Goal: Information Seeking & Learning: Learn about a topic

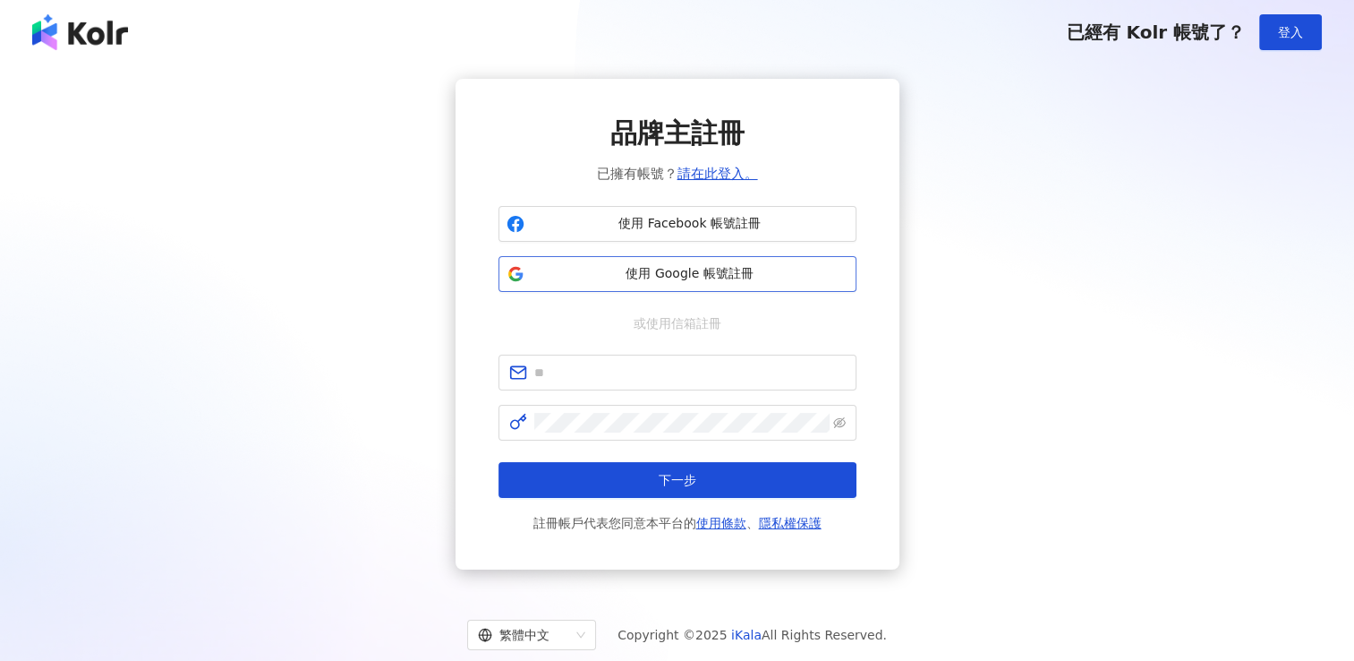
click at [630, 281] on span "使用 Google 帳號註冊" at bounding box center [690, 274] width 317 height 18
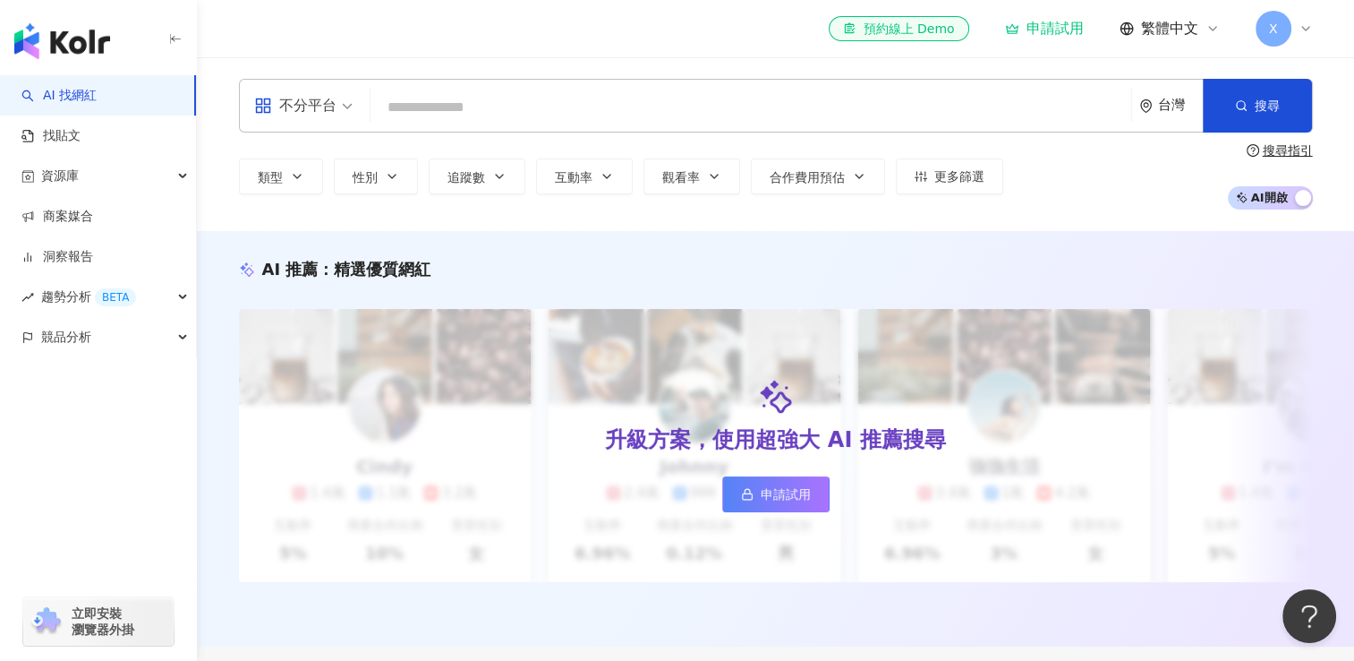
click at [474, 115] on input "search" at bounding box center [751, 107] width 747 height 34
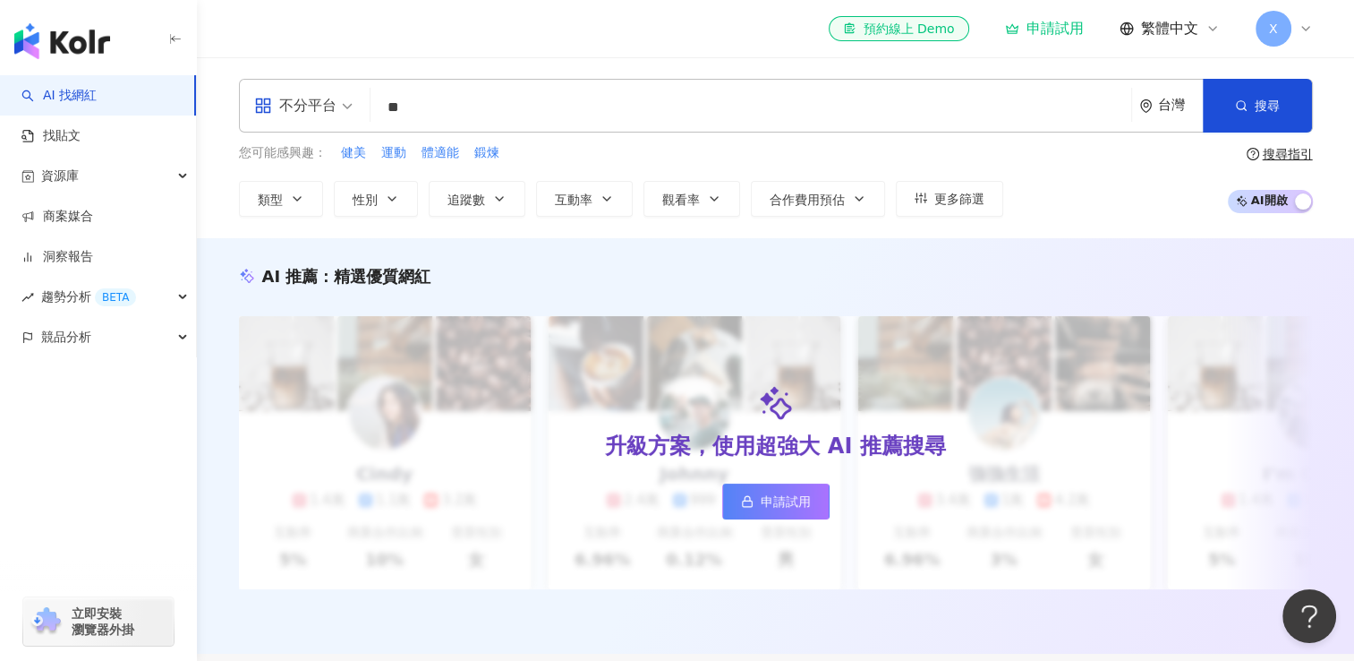
type input "**"
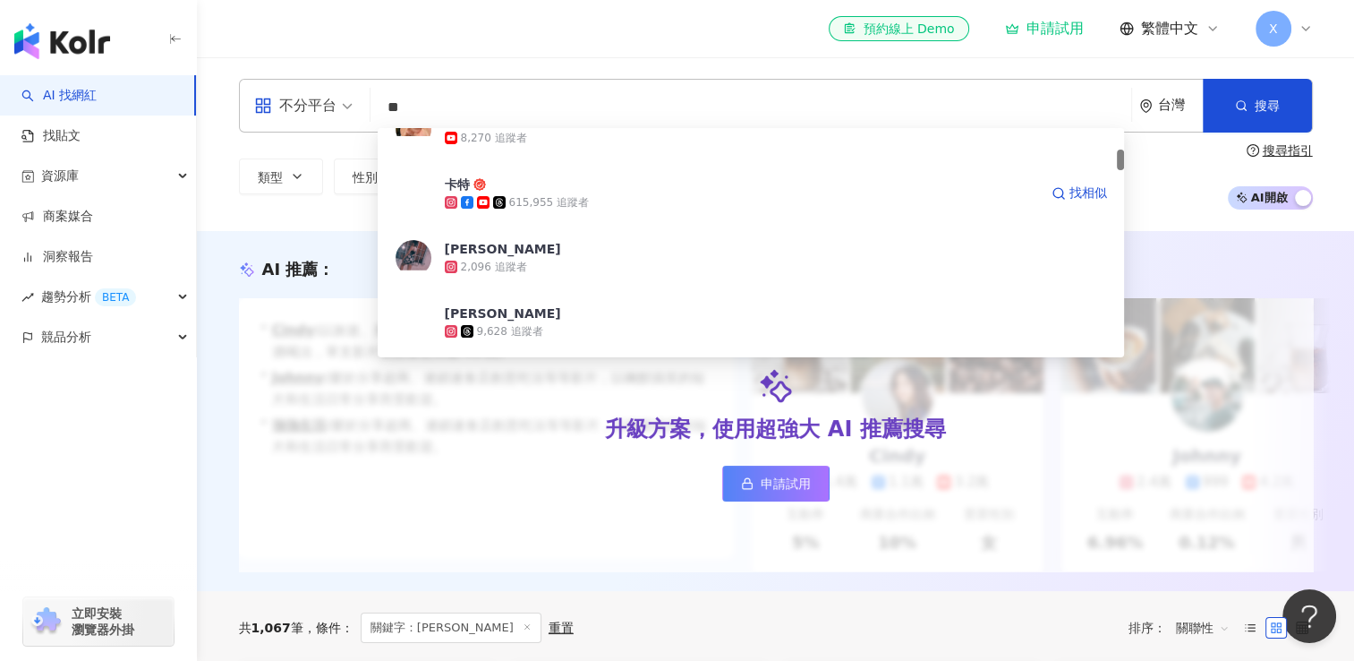
scroll to position [226, 0]
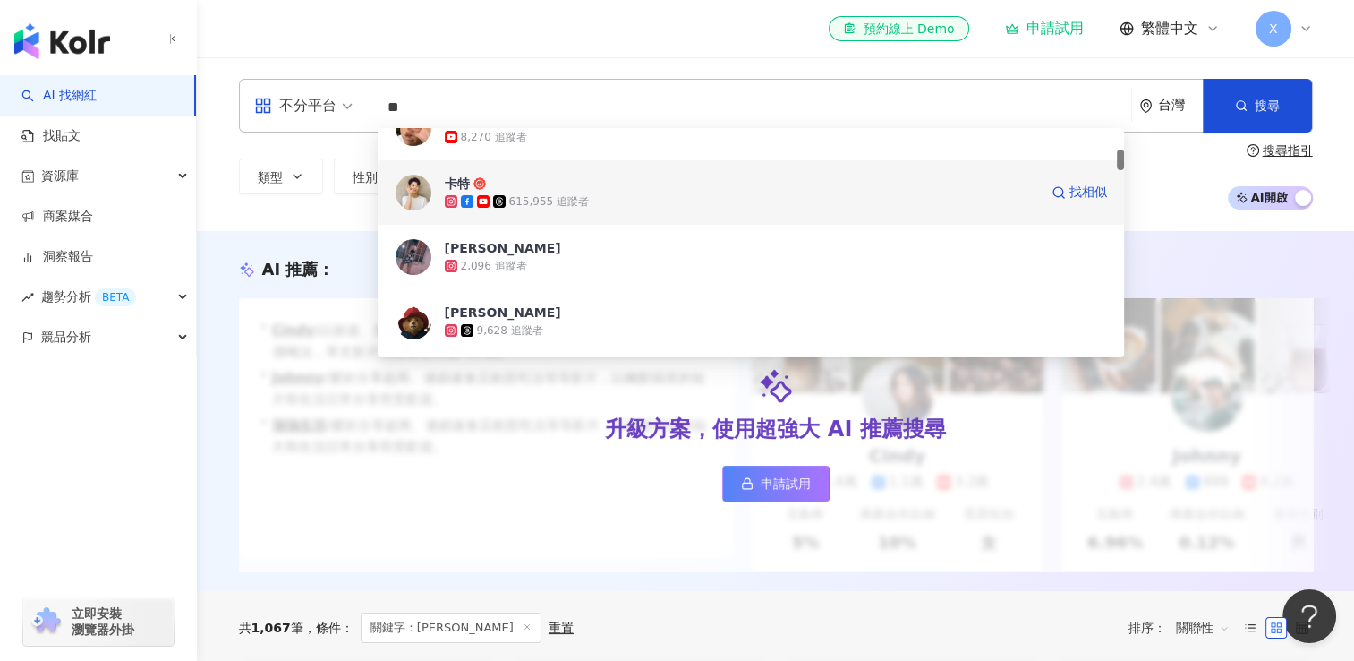
click at [523, 196] on div "615,955 追蹤者" at bounding box center [549, 201] width 80 height 15
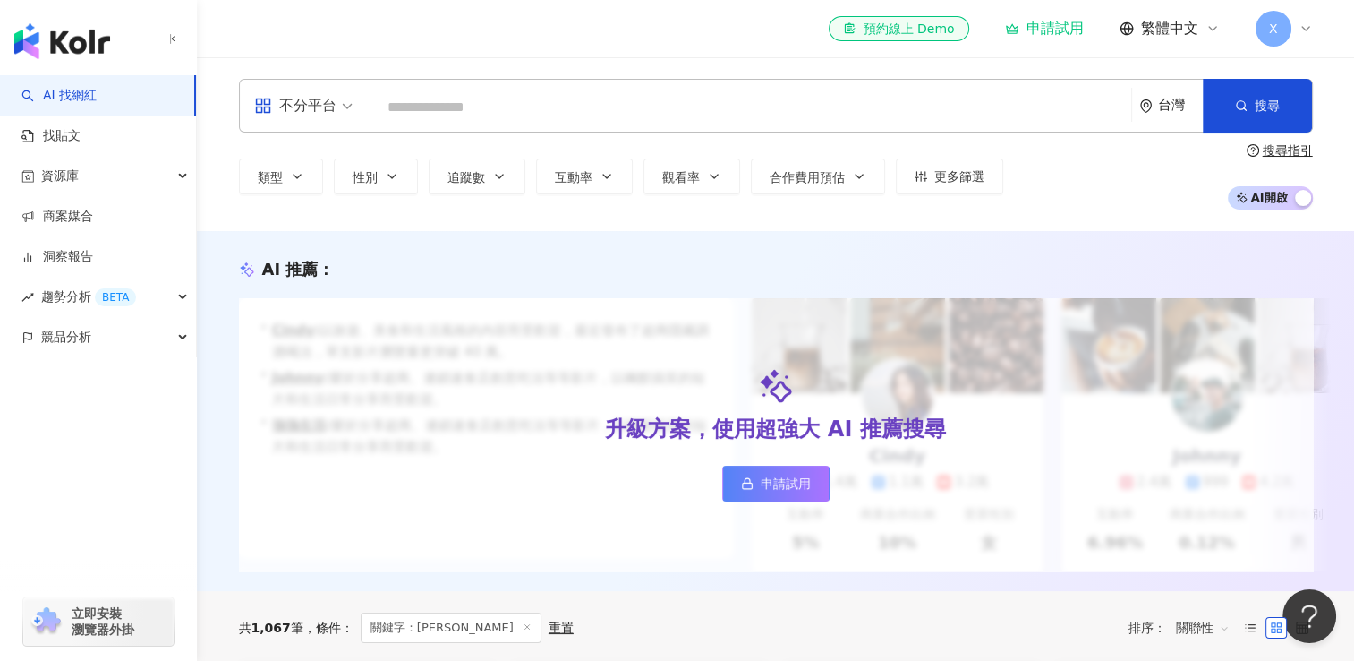
click at [515, 124] on input "search" at bounding box center [751, 107] width 747 height 34
type input "**"
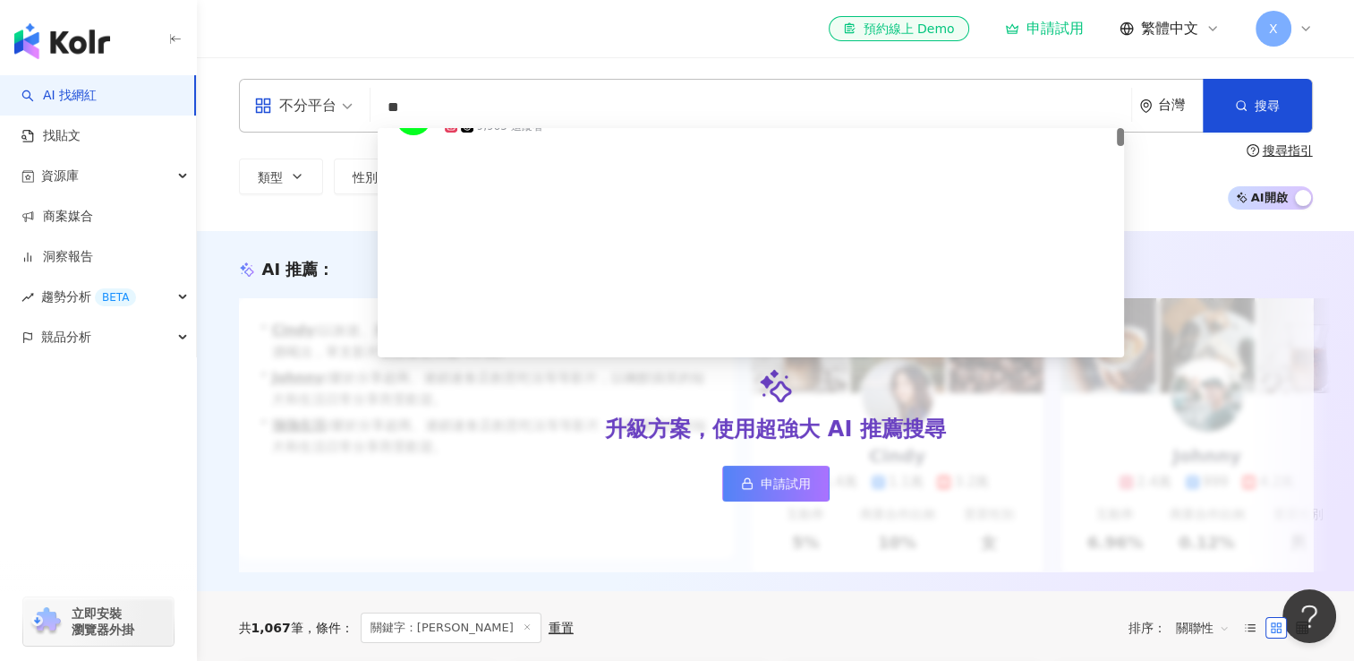
scroll to position [0, 0]
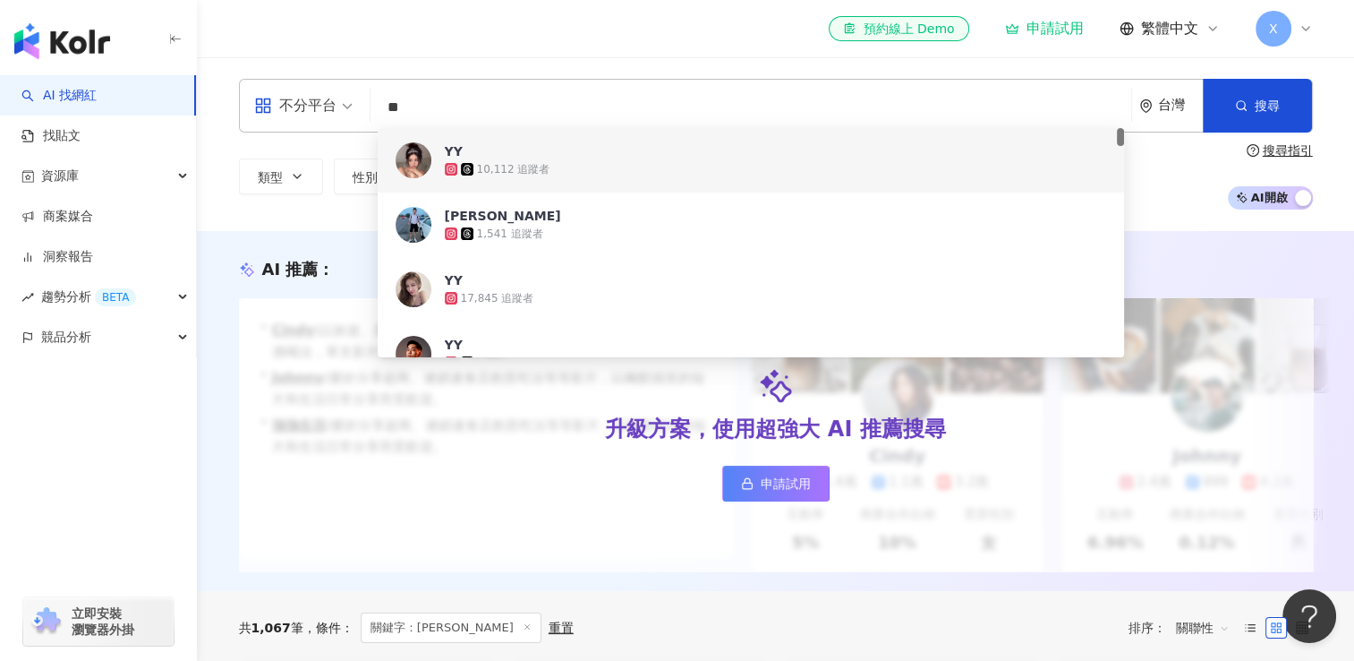
click at [442, 128] on div "YY 10,112 追蹤者" at bounding box center [751, 160] width 747 height 64
type input "*"
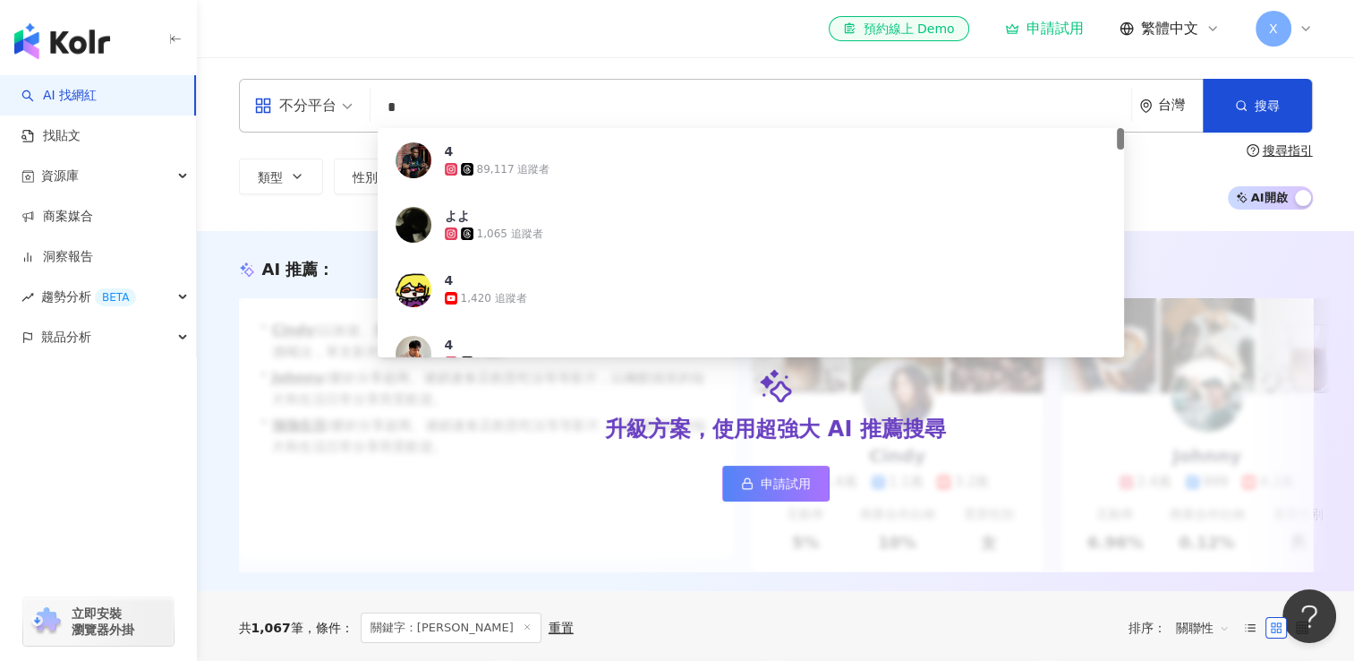
click at [433, 120] on input "*" at bounding box center [751, 107] width 747 height 34
type input "***"
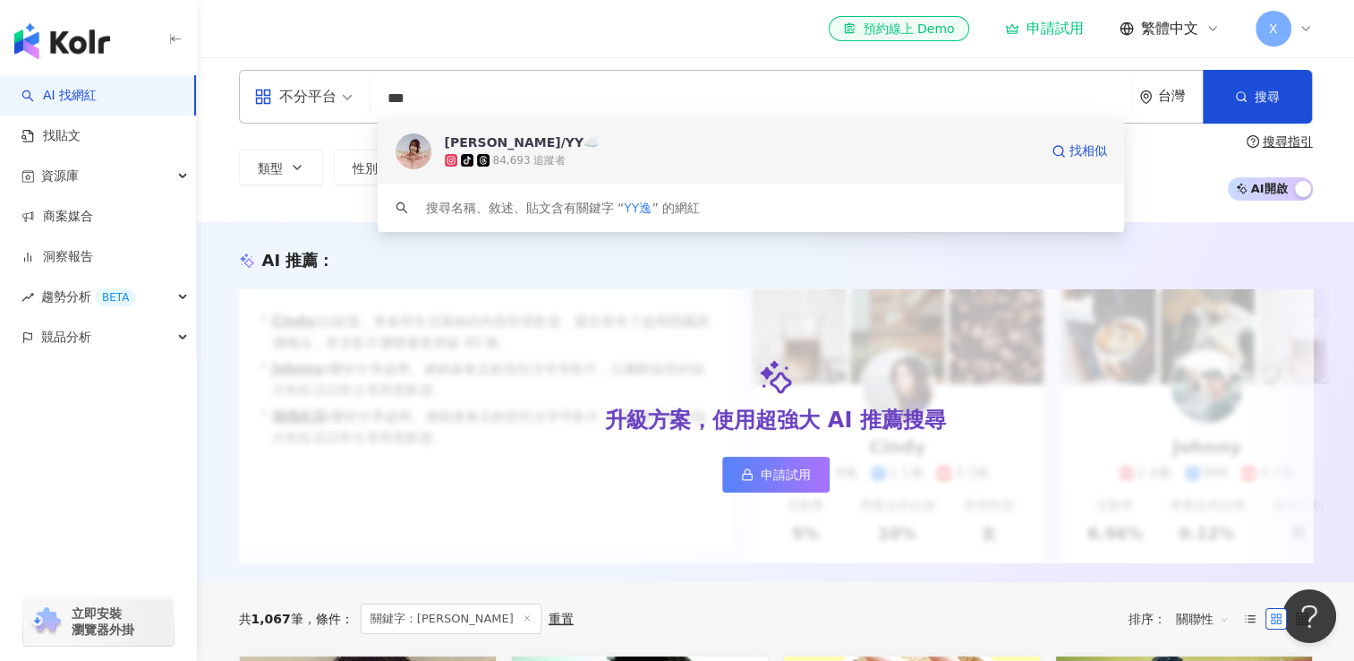
click at [468, 144] on div "[PERSON_NAME]/YY☁️" at bounding box center [522, 142] width 155 height 18
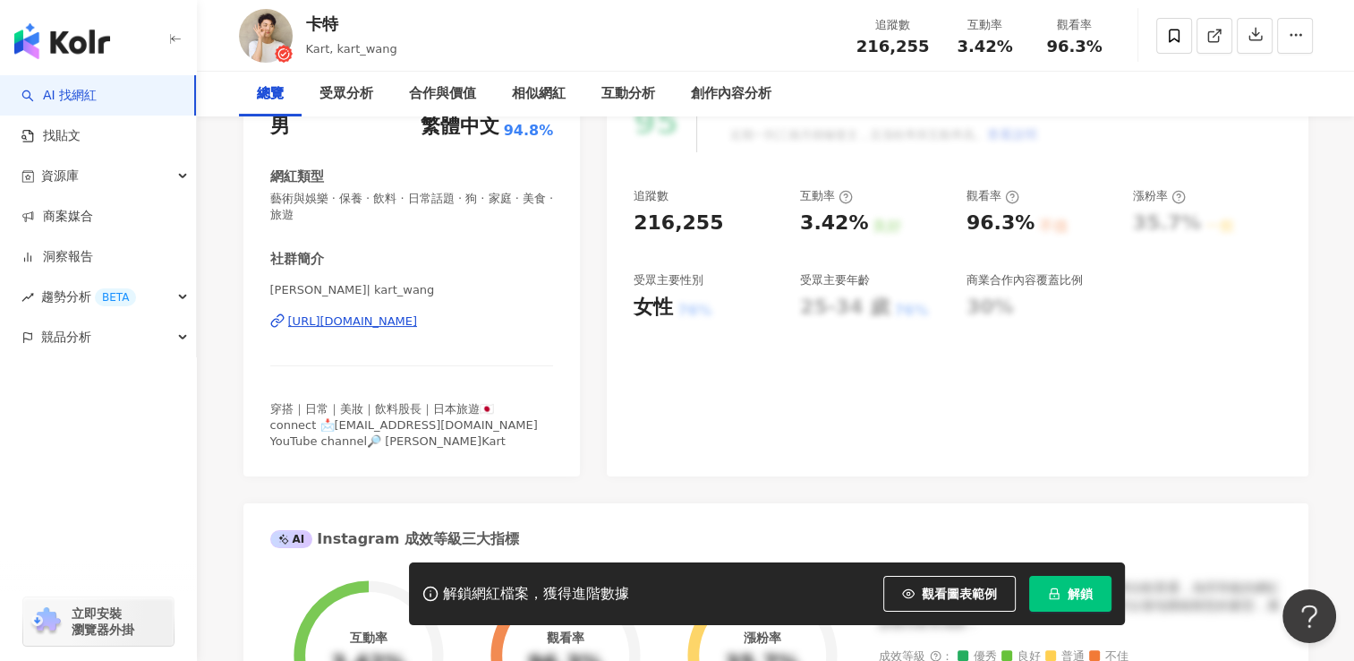
scroll to position [285, 0]
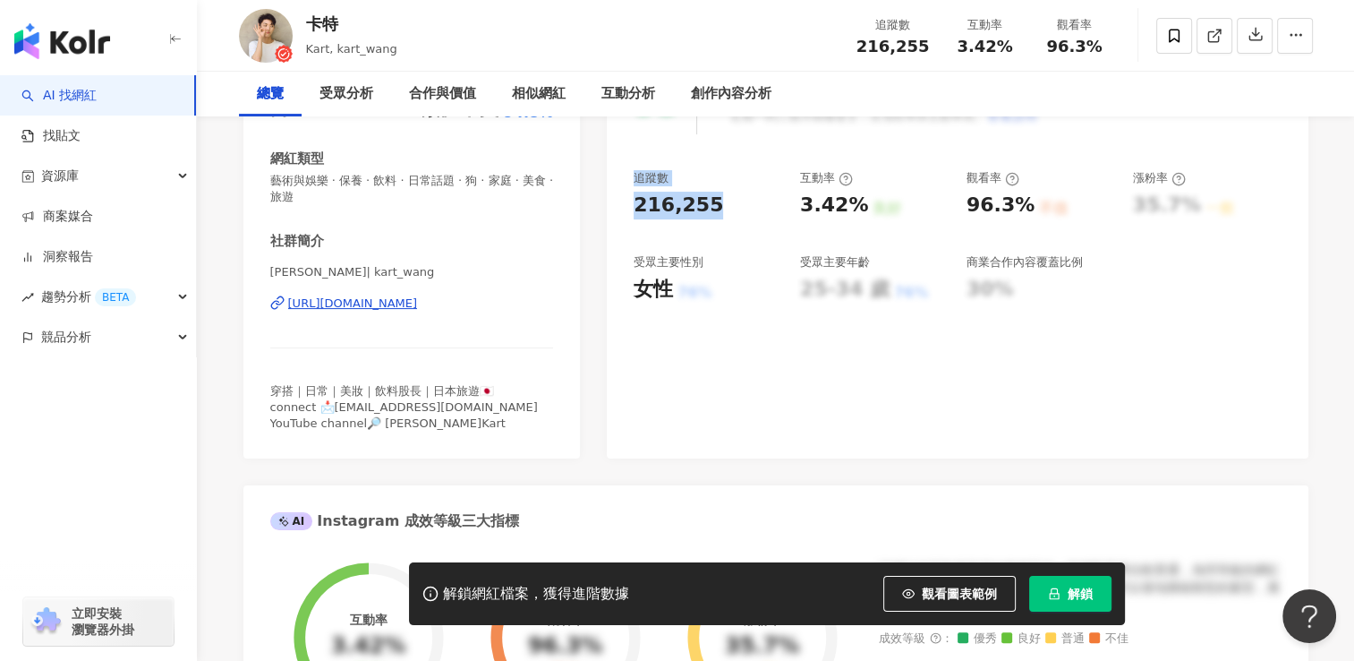
drag, startPoint x: 632, startPoint y: 179, endPoint x: 723, endPoint y: 216, distance: 98.4
click at [723, 216] on div "95 K-Score : 優良 近期一到三個月積極發文，且漲粉率與互動率高。 查看說明 追蹤數 216,255 互動率 3.42% 良好 觀看率 96.3% …" at bounding box center [957, 257] width 701 height 402
drag, startPoint x: 723, startPoint y: 216, endPoint x: 665, endPoint y: 209, distance: 58.6
copy div "追蹤數 216,255"
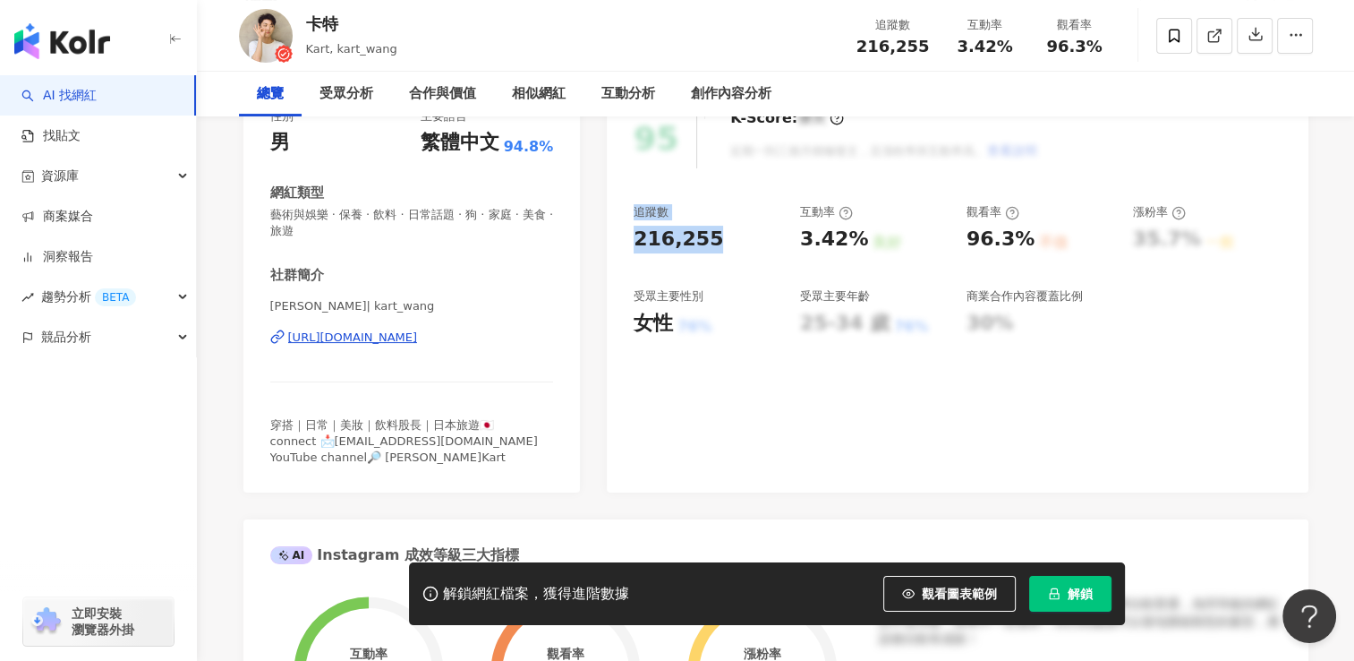
scroll to position [224, 0]
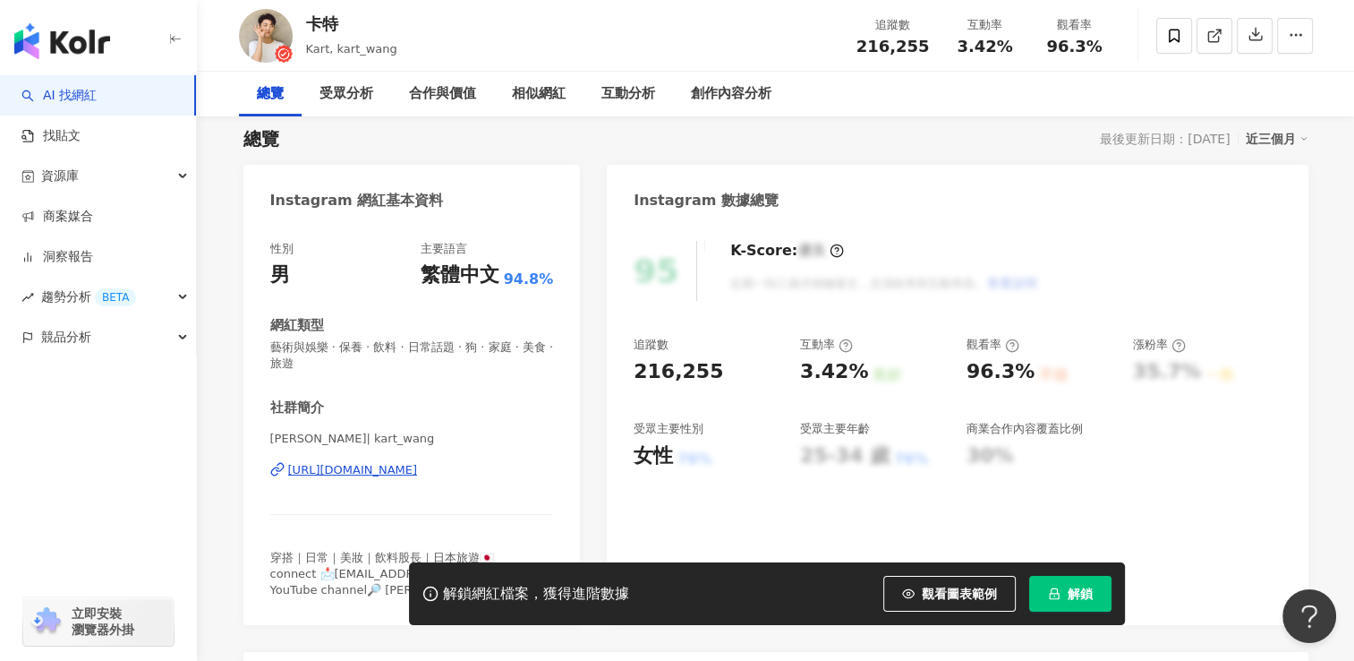
scroll to position [0, 0]
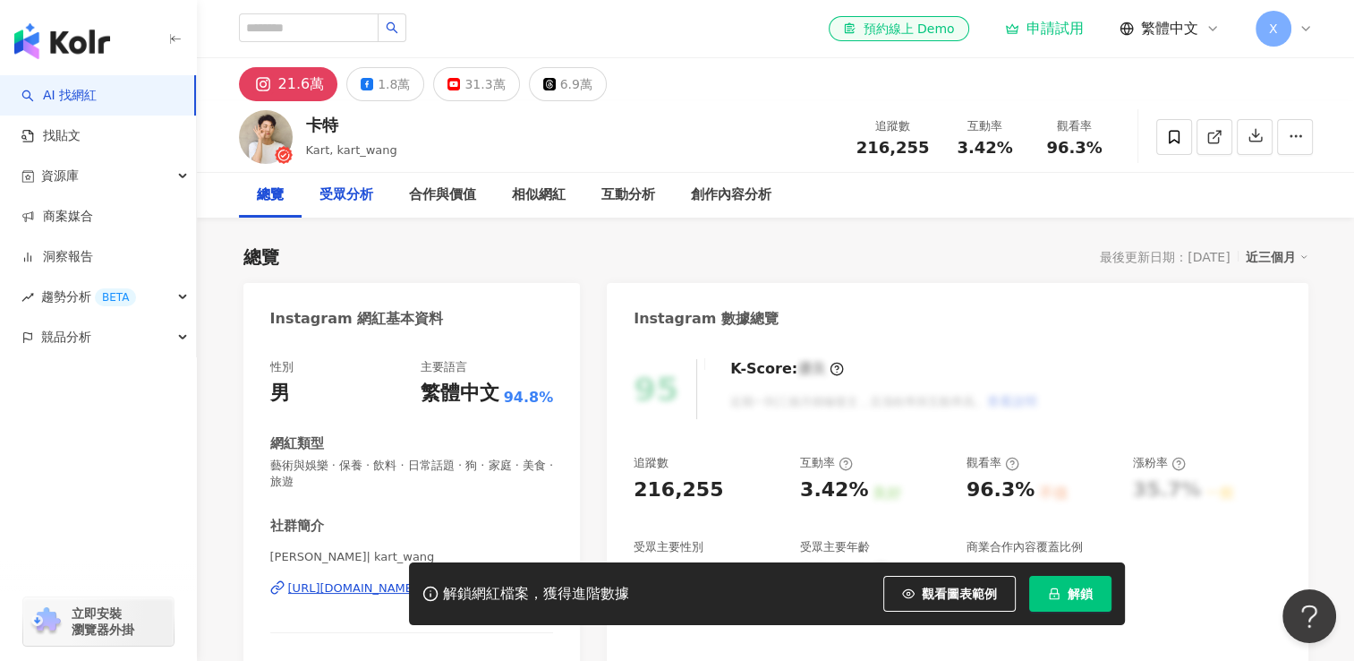
click at [347, 191] on div "受眾分析" at bounding box center [347, 194] width 54 height 21
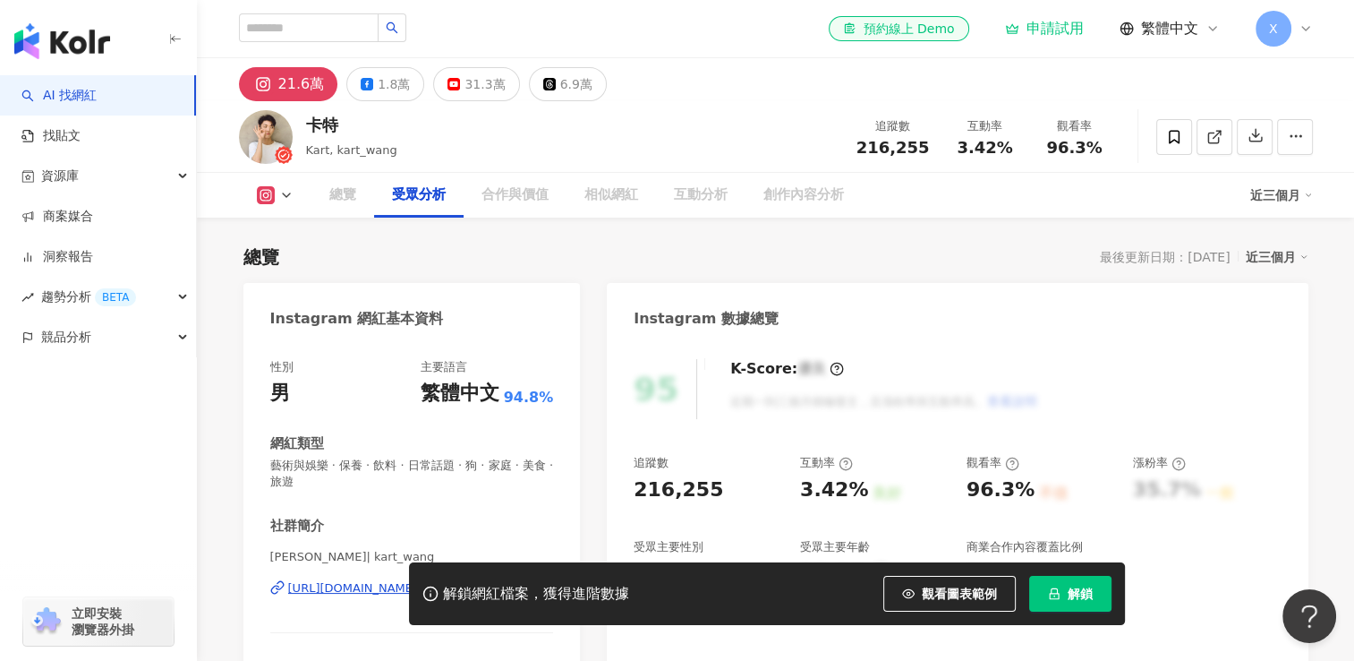
scroll to position [1529, 0]
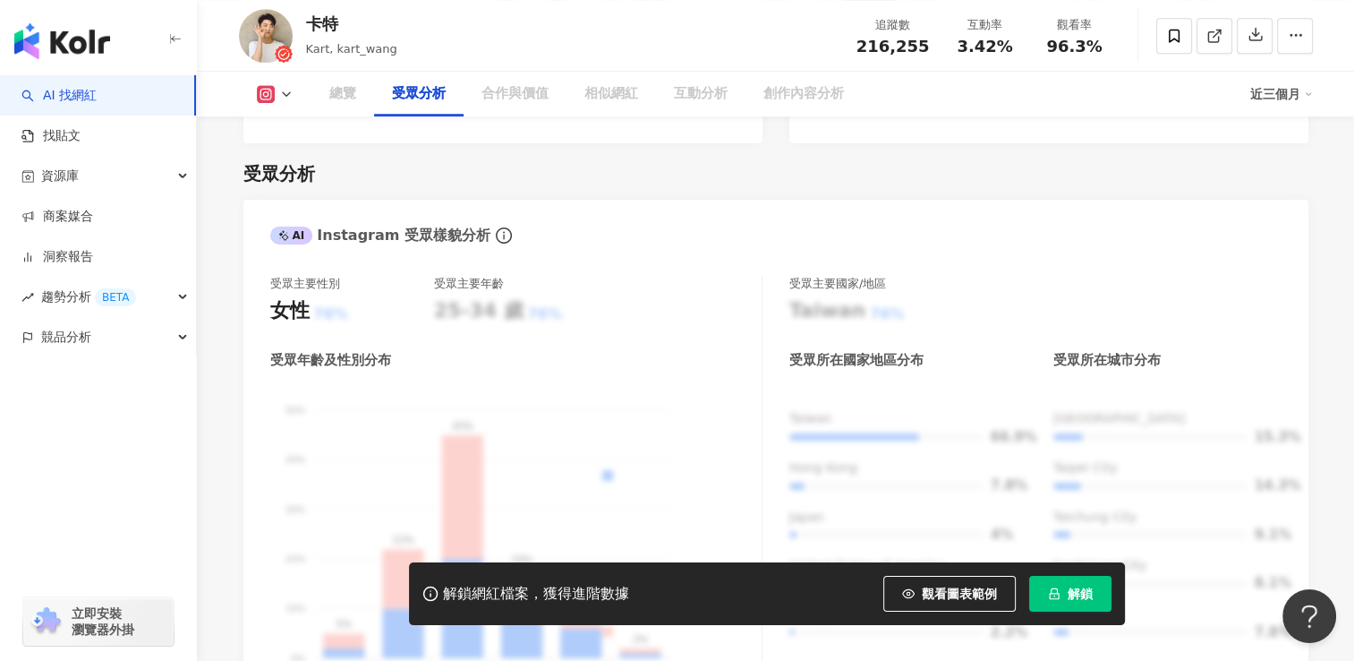
click at [512, 107] on div "合作與價值" at bounding box center [515, 94] width 103 height 45
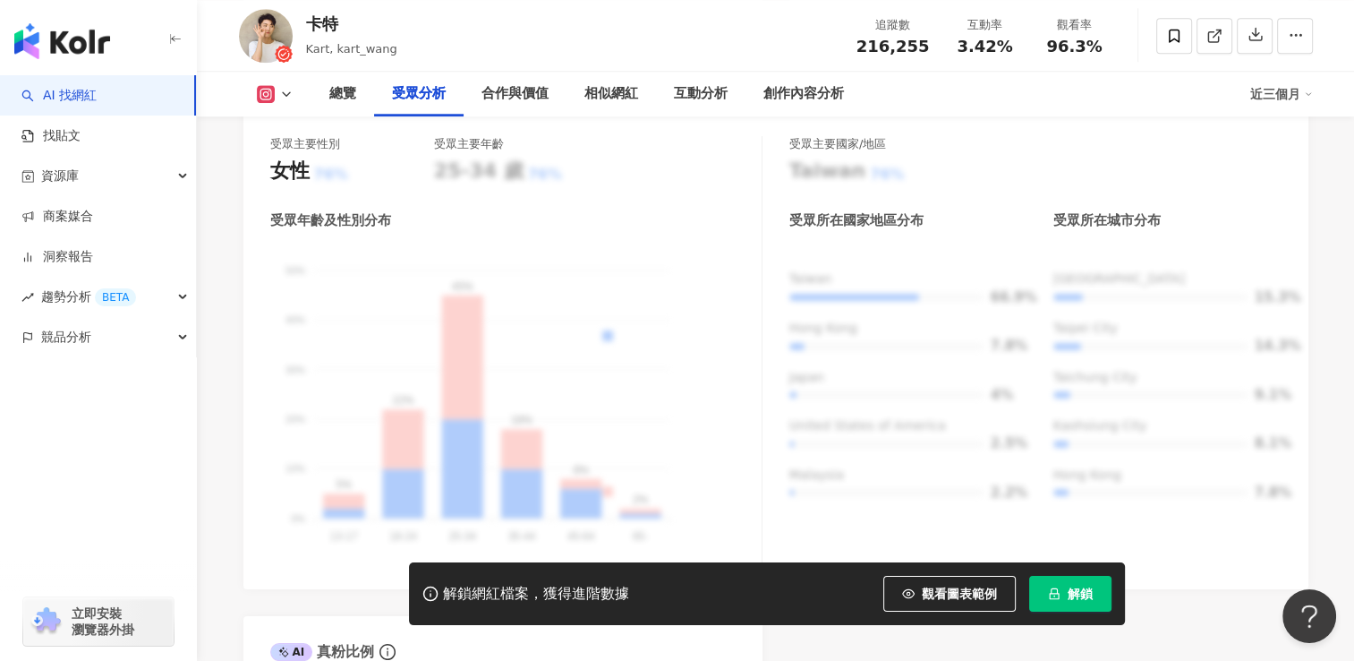
scroll to position [1490, 0]
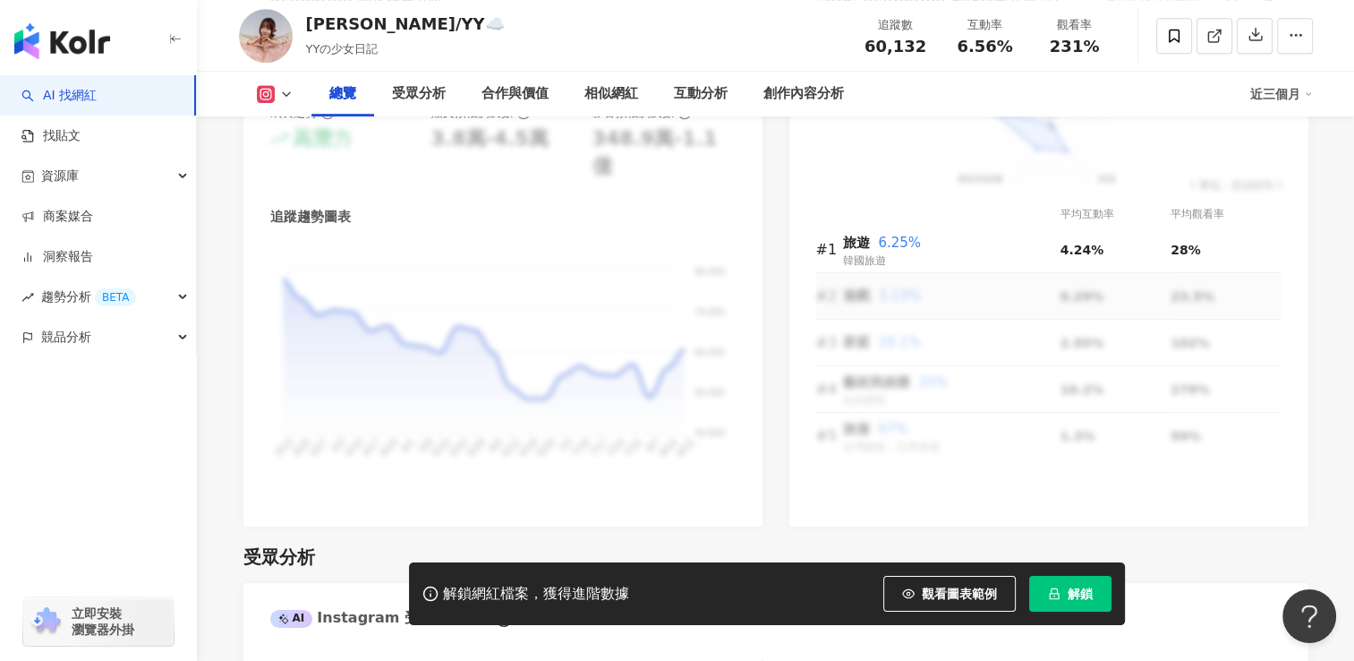
scroll to position [1170, 0]
